Goal: Task Accomplishment & Management: Use online tool/utility

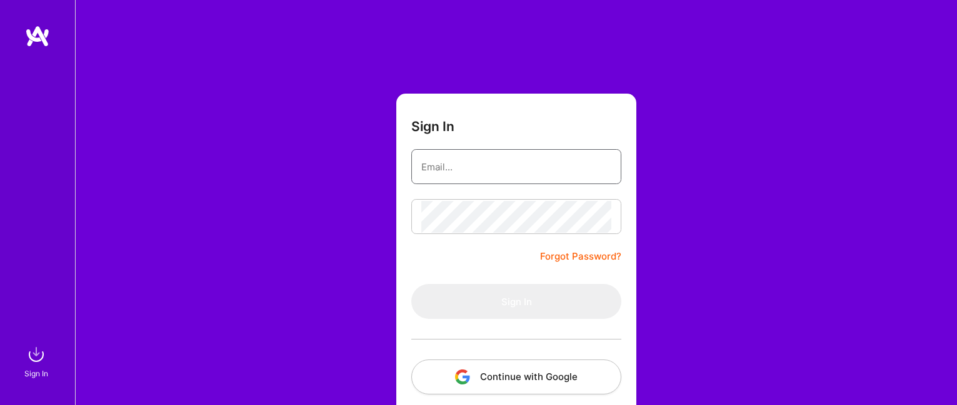
click at [488, 168] on input "email" at bounding box center [516, 167] width 190 height 32
type input "[EMAIL_ADDRESS][DOMAIN_NAME]"
click at [532, 367] on button "Continue with Google" at bounding box center [516, 377] width 210 height 35
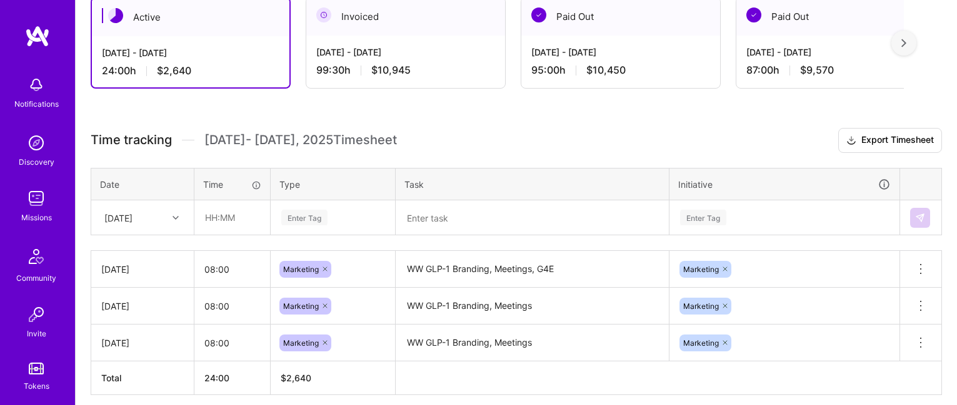
scroll to position [232, 0]
click at [222, 225] on input "text" at bounding box center [232, 218] width 74 height 33
type input "08:00"
click at [308, 216] on div "Enter Tag" at bounding box center [332, 218] width 123 height 32
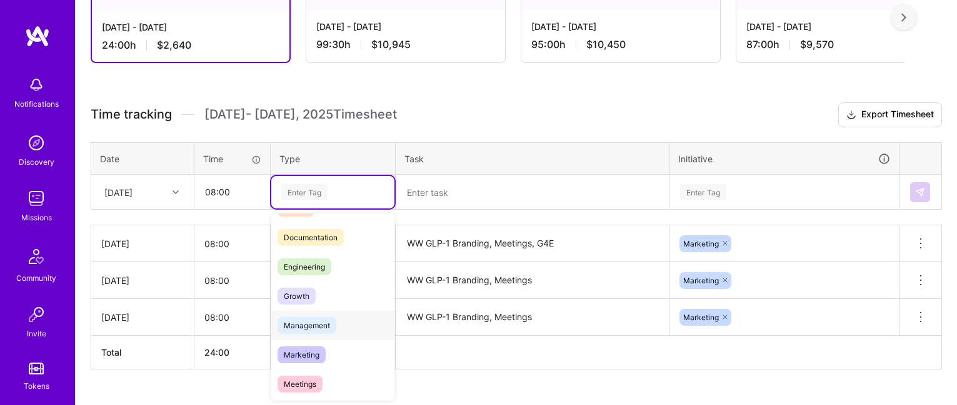
scroll to position [58, 0]
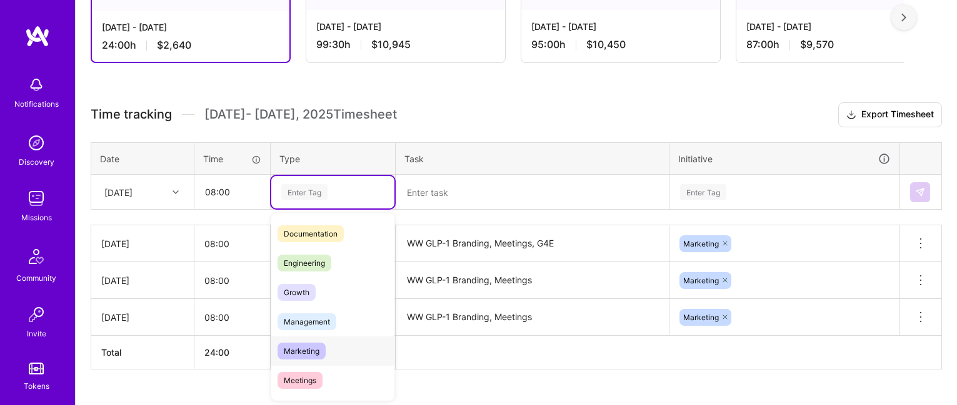
click at [327, 359] on div "Marketing" at bounding box center [332, 351] width 123 height 29
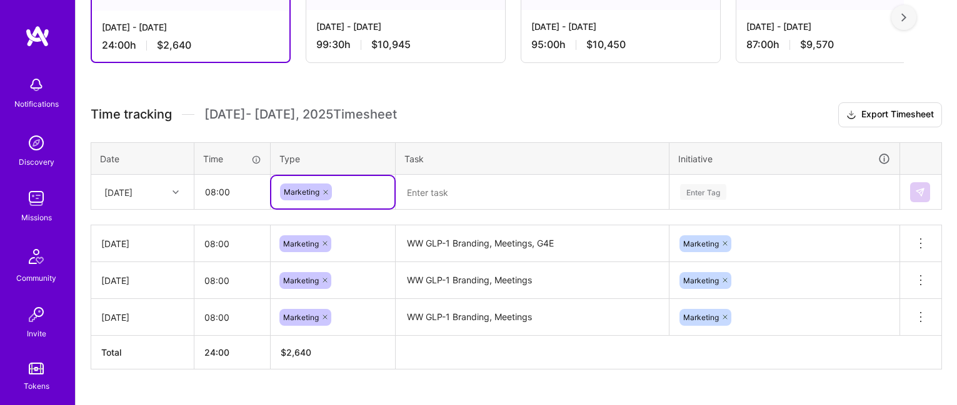
click at [485, 208] on td at bounding box center [532, 192] width 274 height 35
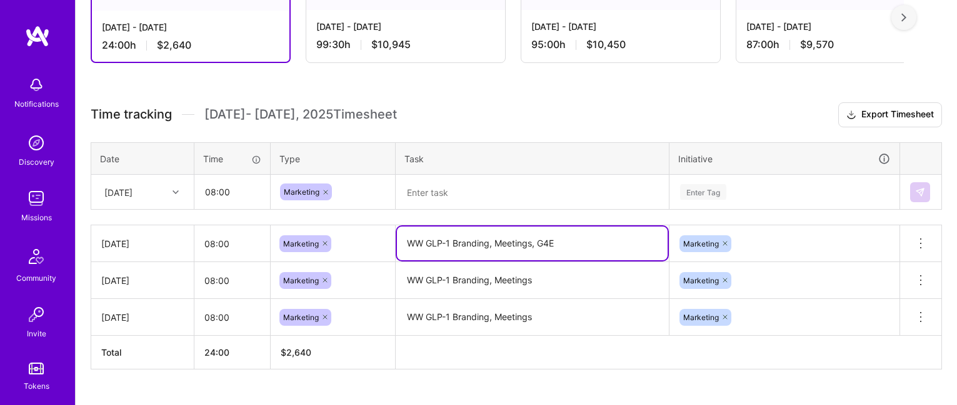
drag, startPoint x: 560, startPoint y: 242, endPoint x: 387, endPoint y: 246, distance: 172.5
click at [387, 246] on tr "[DATE] 08:00 Marketing WW GLP-1 Branding, Meetings, G4E Marketing Delete row" at bounding box center [516, 244] width 850 height 37
click at [434, 181] on textarea at bounding box center [532, 193] width 271 height 32
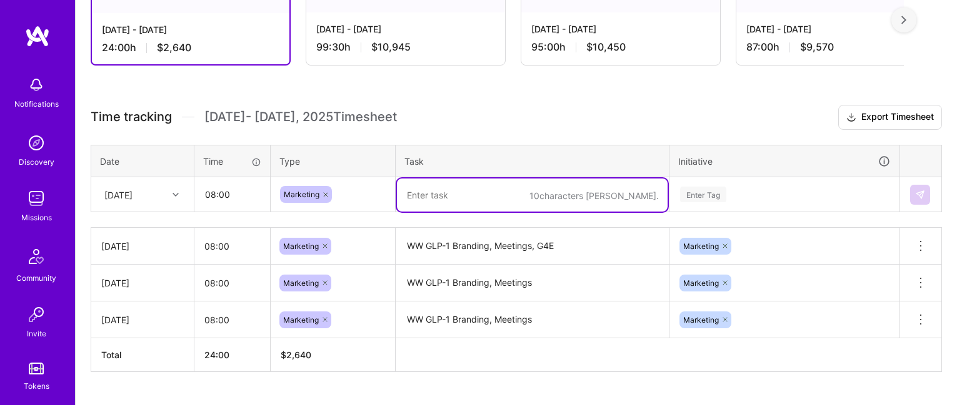
scroll to position [255, 0]
paste textarea "WW GLP-1 Branding, Meetings, G4E"
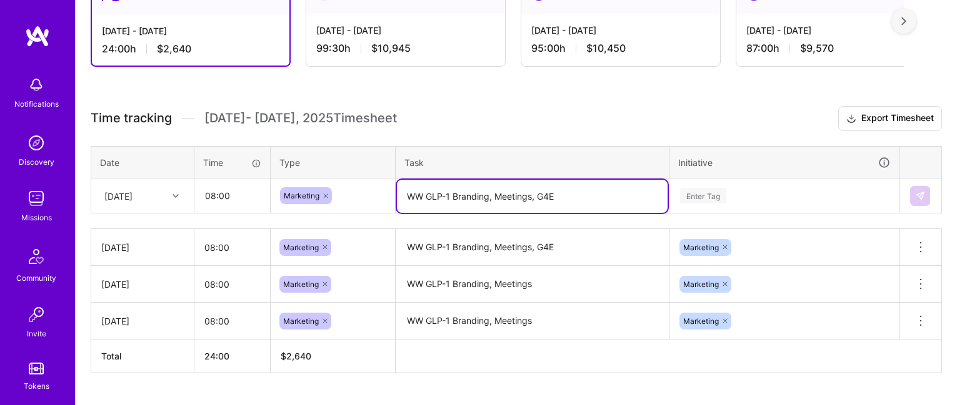
type textarea "WW GLP-1 Branding, Meetings, G4E"
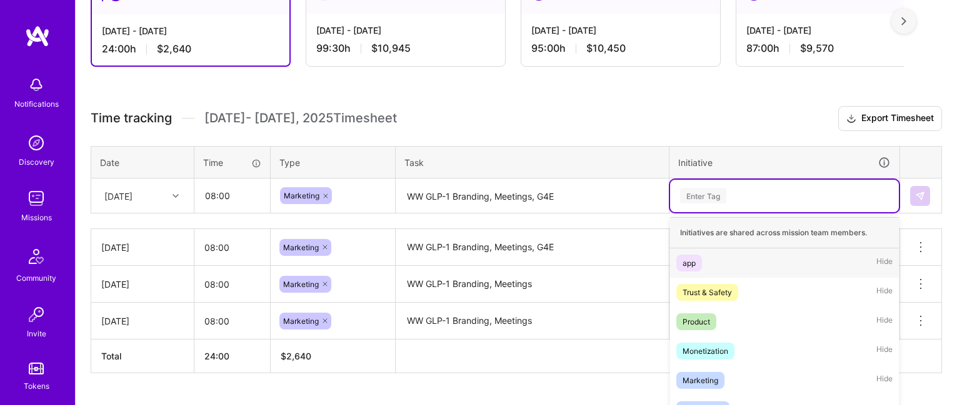
scroll to position [322, 0]
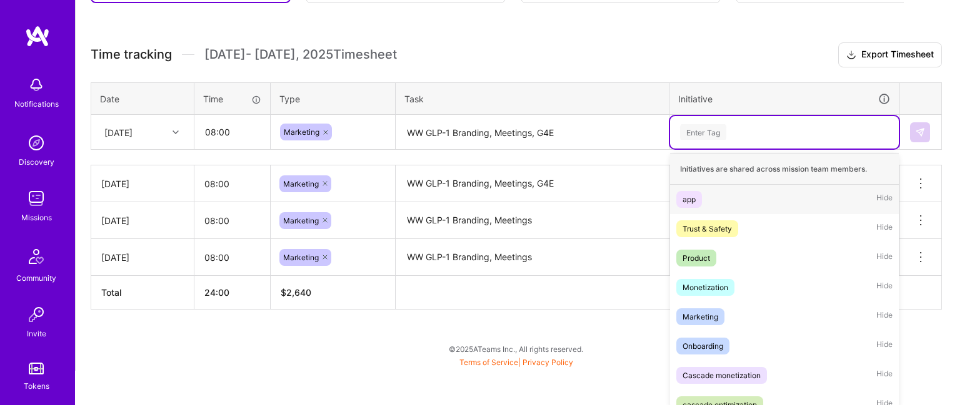
drag, startPoint x: 775, startPoint y: 204, endPoint x: 764, endPoint y: 201, distance: 11.1
click at [775, 149] on div "option app focused, 1 of 10. 10 results available. Use Up and Down to choose op…" at bounding box center [784, 132] width 229 height 32
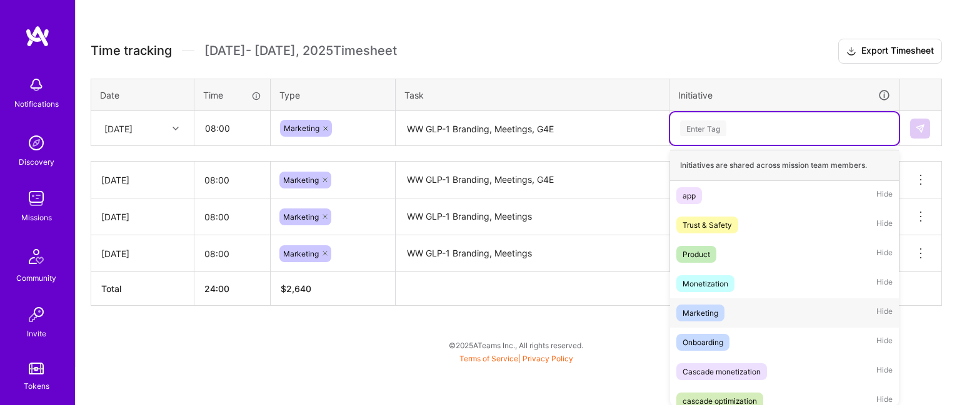
click at [729, 323] on div "Marketing Hide" at bounding box center [784, 313] width 229 height 29
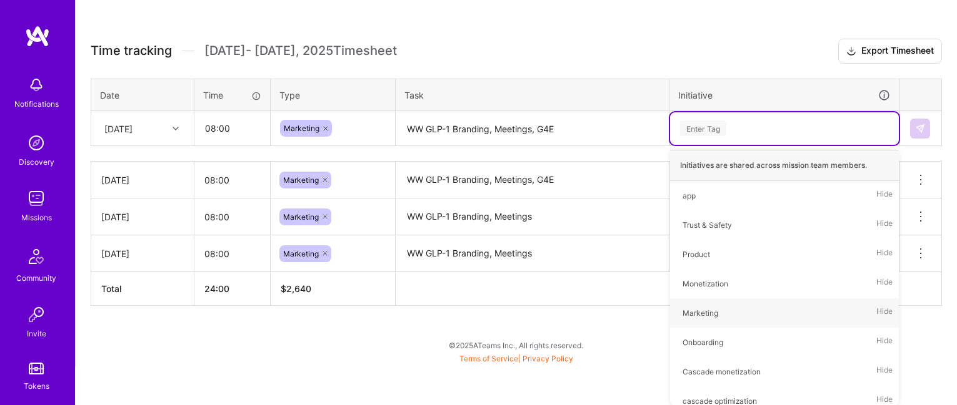
scroll to position [284, 0]
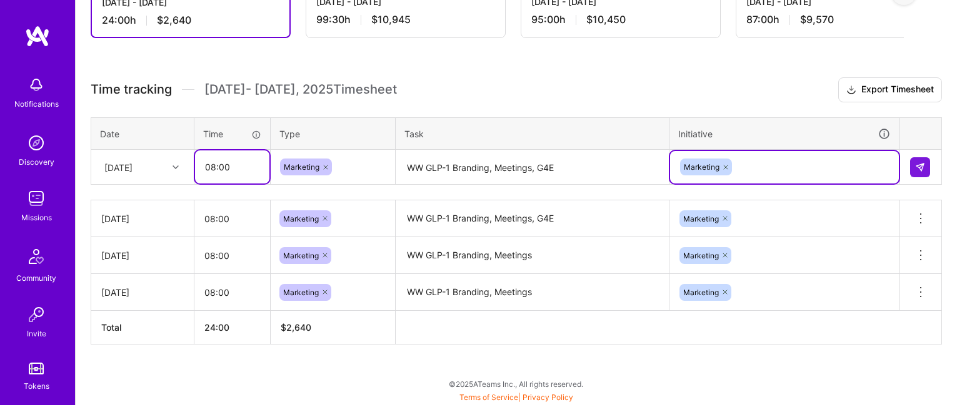
click at [225, 164] on input "08:00" at bounding box center [232, 167] width 74 height 33
type input "08:30"
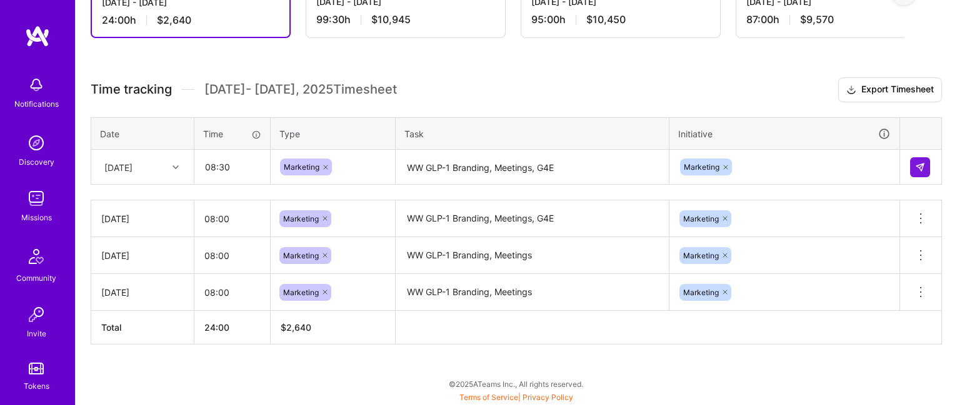
click at [459, 77] on h3 "Time tracking [DATE] - [DATE] Timesheet Export Timesheet" at bounding box center [516, 89] width 851 height 25
click at [912, 169] on button at bounding box center [920, 167] width 20 height 20
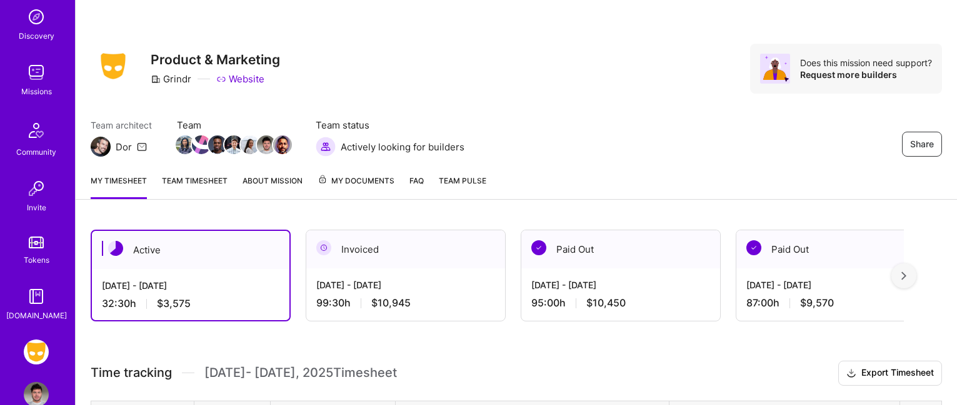
scroll to position [153, 0]
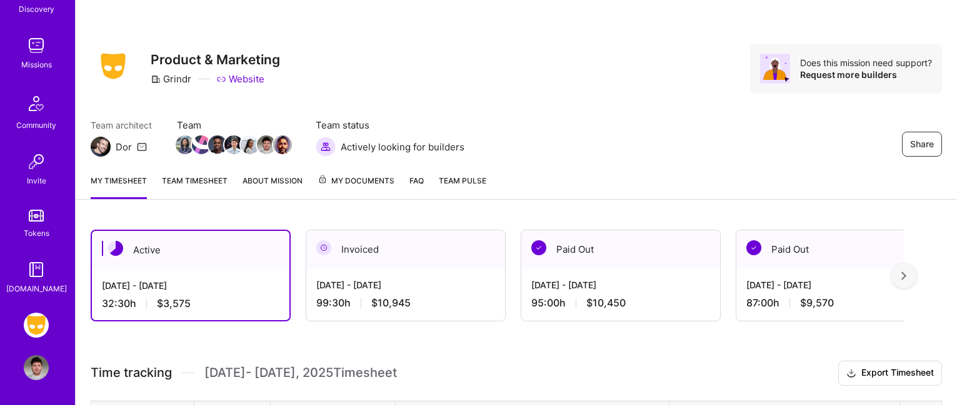
click at [40, 157] on img at bounding box center [36, 161] width 25 height 25
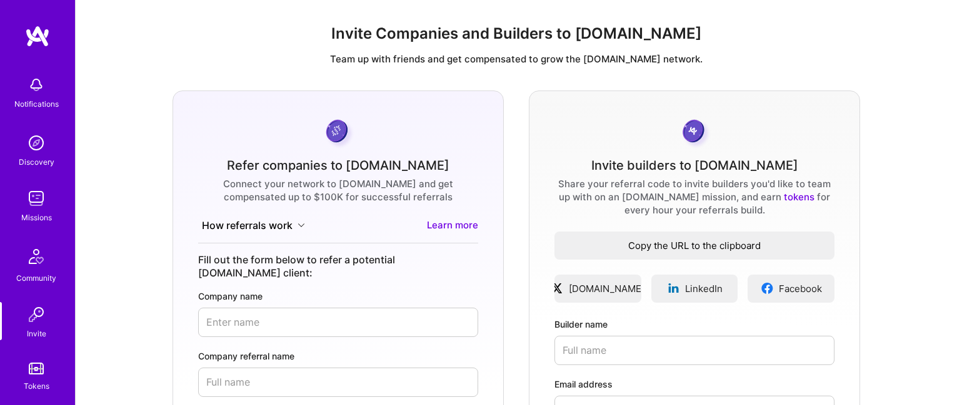
click at [683, 246] on span "Copy the URL to the clipboard" at bounding box center [694, 245] width 280 height 13
click at [521, 69] on div "Invite Companies and Builders to [DOMAIN_NAME] Team up with friends and get com…" at bounding box center [516, 391] width 881 height 732
